Goal: Check status: Check status

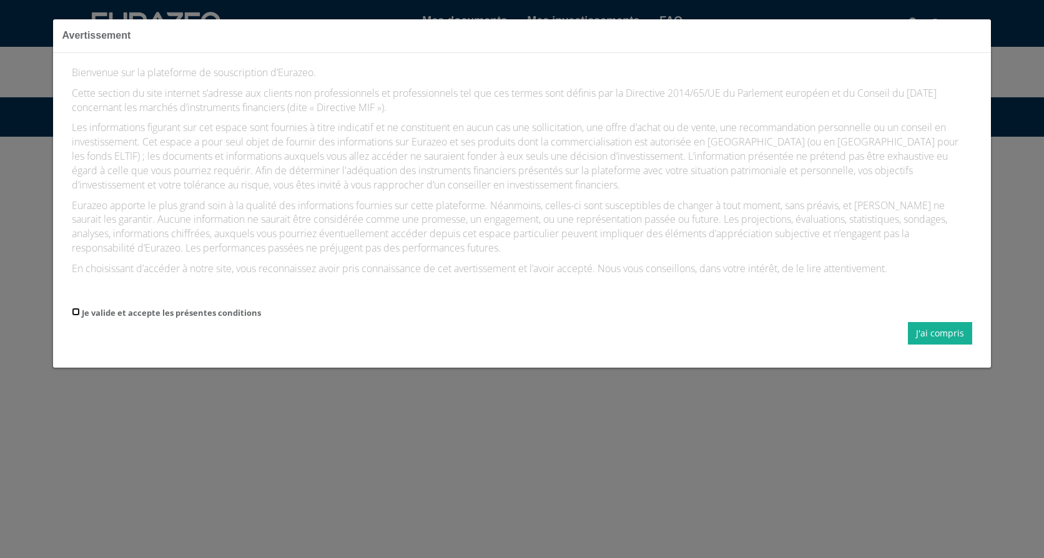
click at [74, 312] on input "Je valide et accepte les présentes conditions" at bounding box center [76, 312] width 8 height 8
checkbox input "true"
click at [939, 332] on button "J'ai compris" at bounding box center [940, 333] width 64 height 22
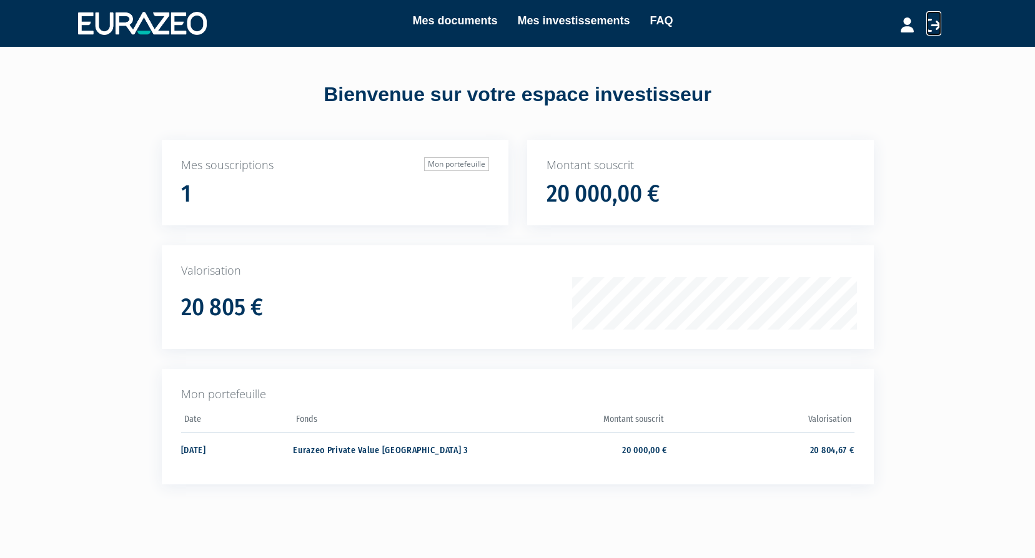
click at [940, 24] on icon at bounding box center [933, 24] width 15 height 15
click at [474, 24] on link "Mes documents" at bounding box center [454, 20] width 85 height 17
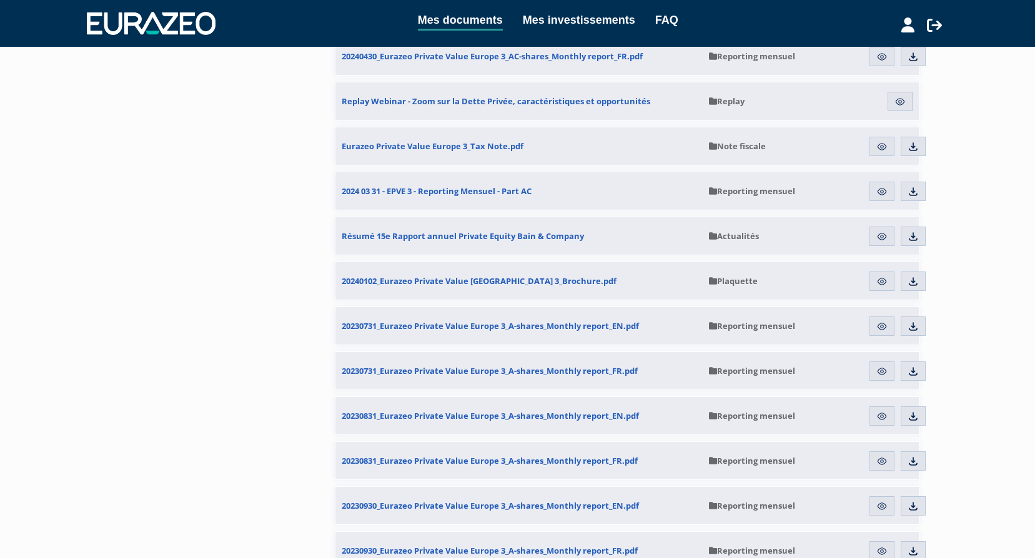
scroll to position [1436, 0]
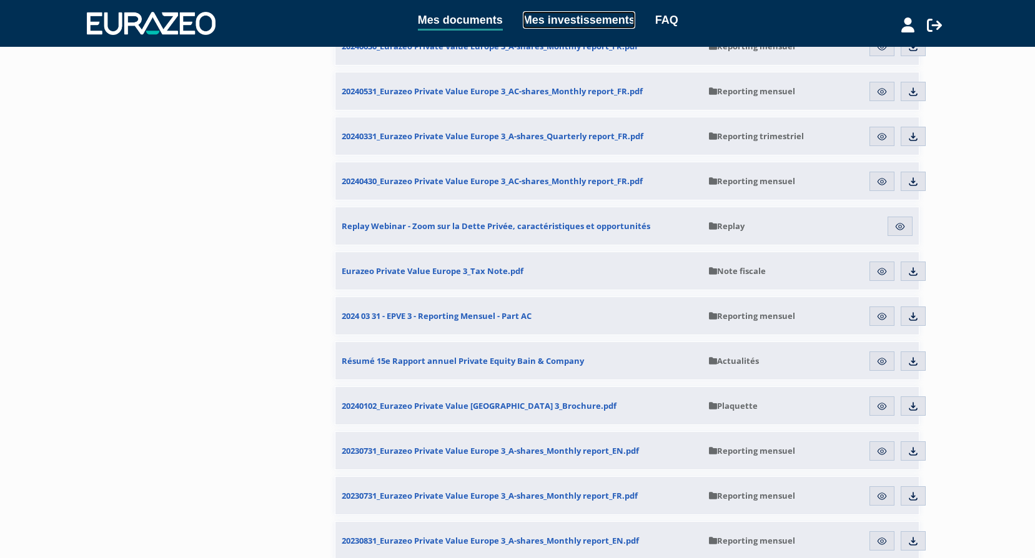
click at [577, 16] on link "Mes investissements" at bounding box center [579, 19] width 112 height 17
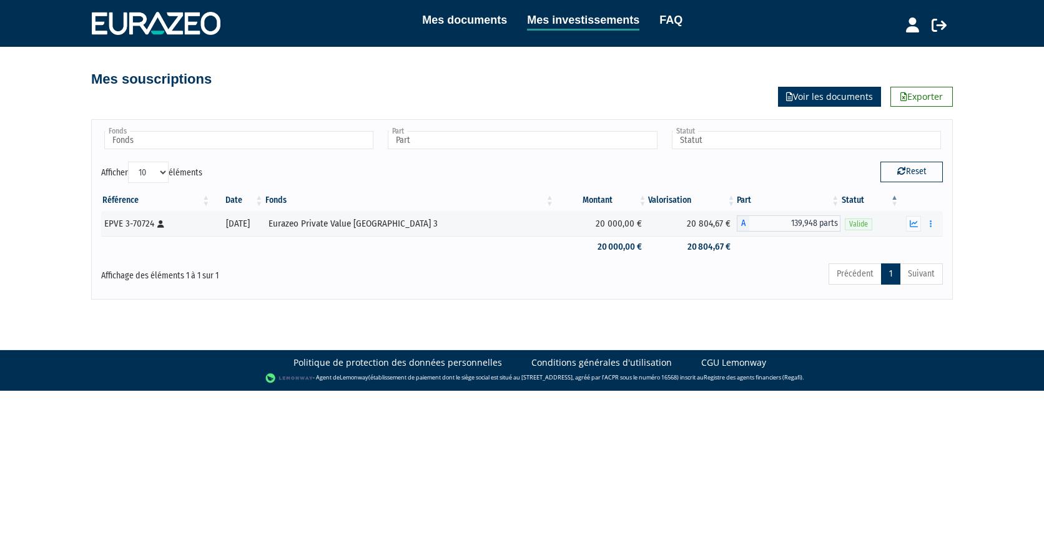
click at [840, 92] on link "Voir les documents" at bounding box center [829, 97] width 103 height 20
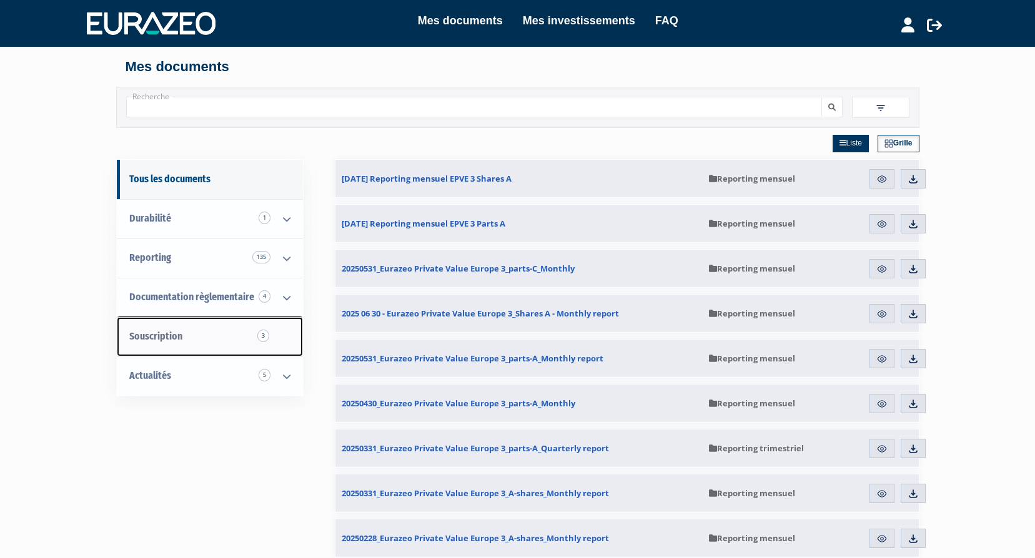
click at [169, 334] on span "Souscription 3" at bounding box center [155, 336] width 53 height 12
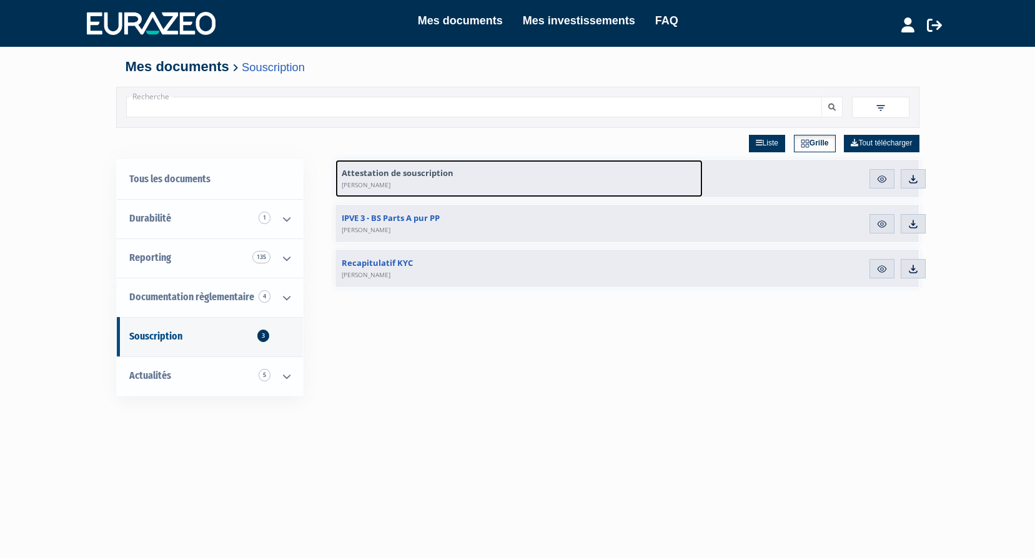
click at [368, 179] on span "Attestation de souscription Colette PIGEAUX" at bounding box center [398, 178] width 112 height 22
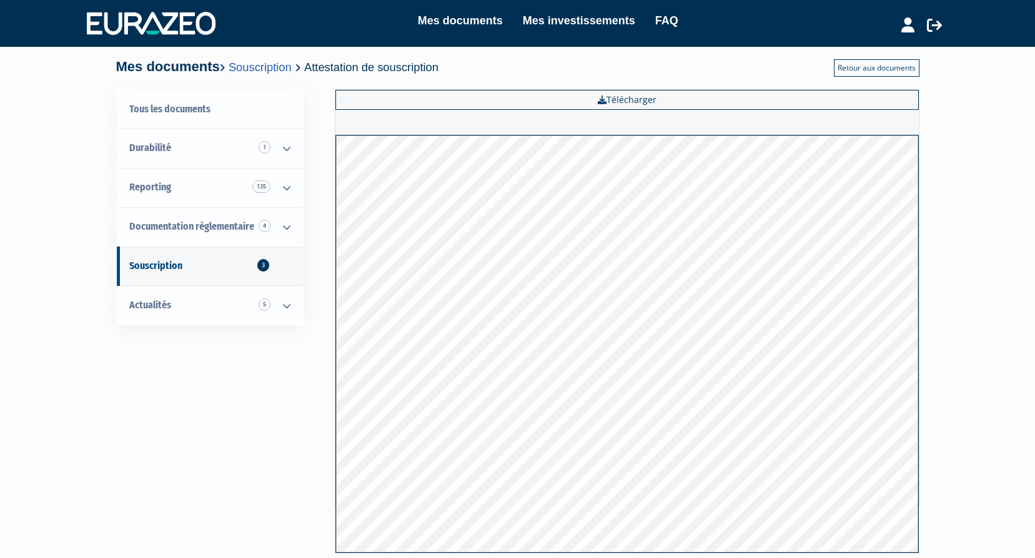
click at [884, 66] on link "Retour aux documents" at bounding box center [876, 67] width 86 height 17
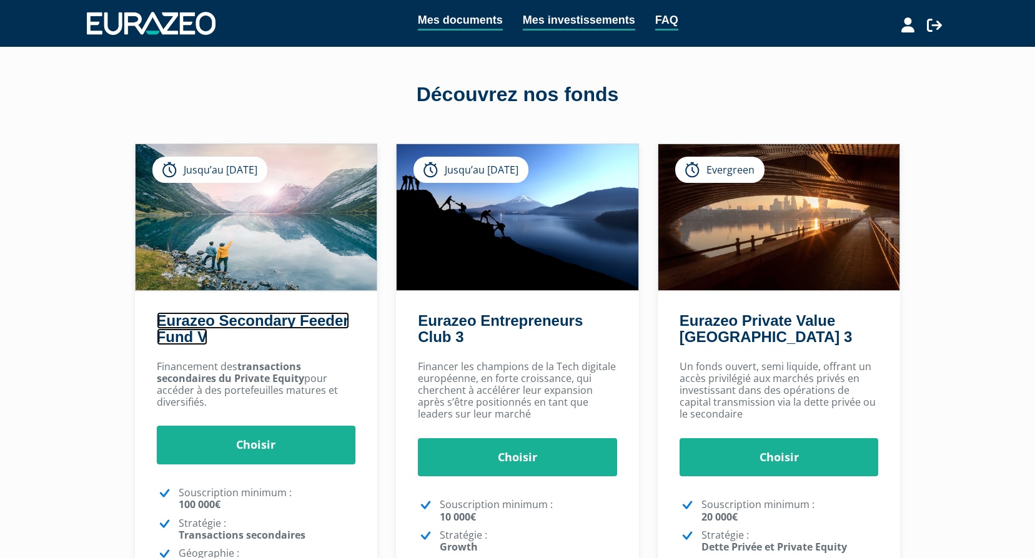
click at [242, 342] on link "Eurazeo Secondary Feeder Fund V" at bounding box center [253, 328] width 192 height 33
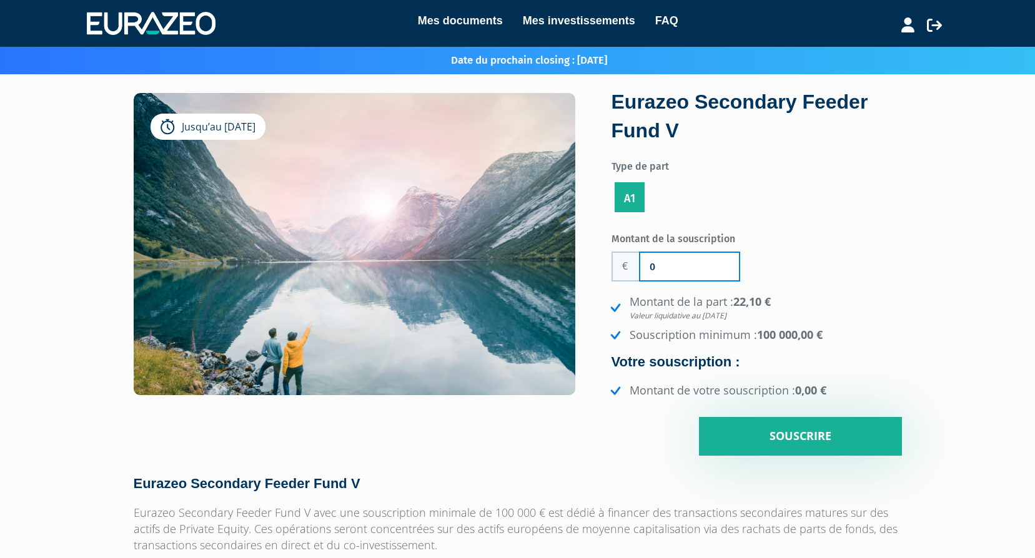
click at [671, 266] on input "0" at bounding box center [689, 266] width 99 height 27
click at [390, 445] on div "Jusqu’au 31/12/2025 Eurazeo Secondary Feeder Fund V Type de part A1 0 0" at bounding box center [517, 274] width 787 height 363
click at [468, 19] on link "Mes documents" at bounding box center [460, 20] width 85 height 17
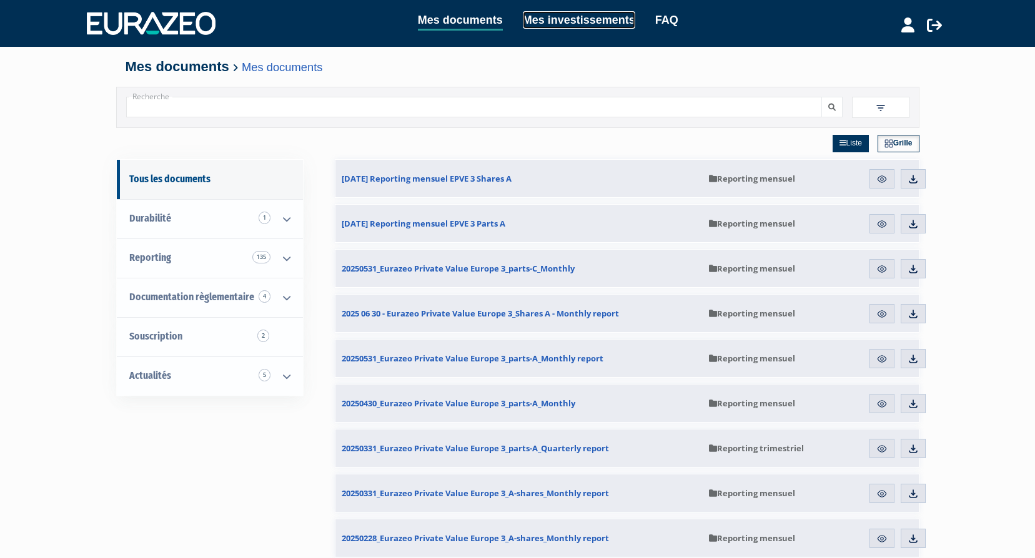
click at [569, 20] on link "Mes investissements" at bounding box center [579, 19] width 112 height 17
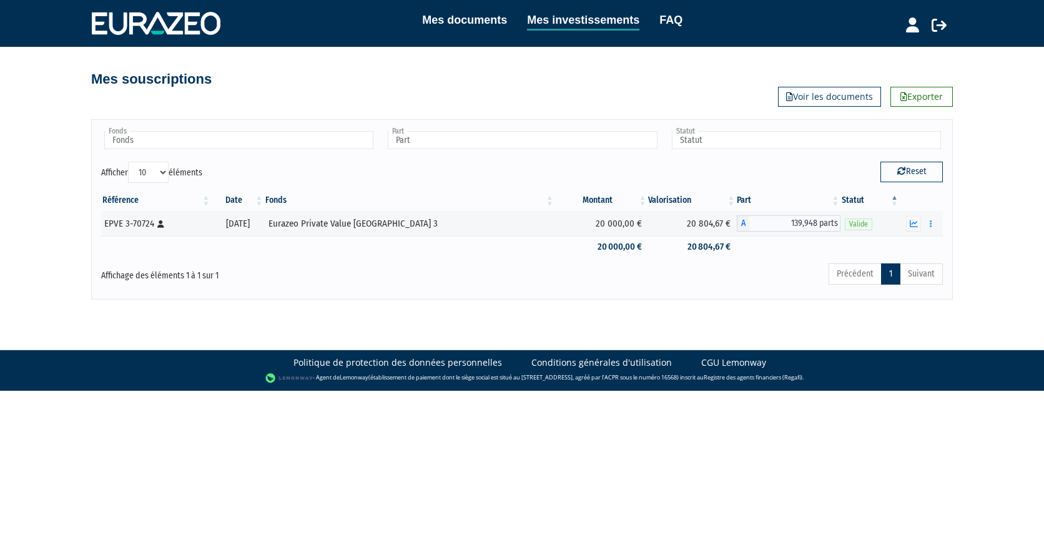
click at [542, 391] on html "Mes documents Mes investissements FAQ Déconnexion Mes documents Mes investissem…" at bounding box center [522, 195] width 1044 height 391
